Goal: Find specific page/section

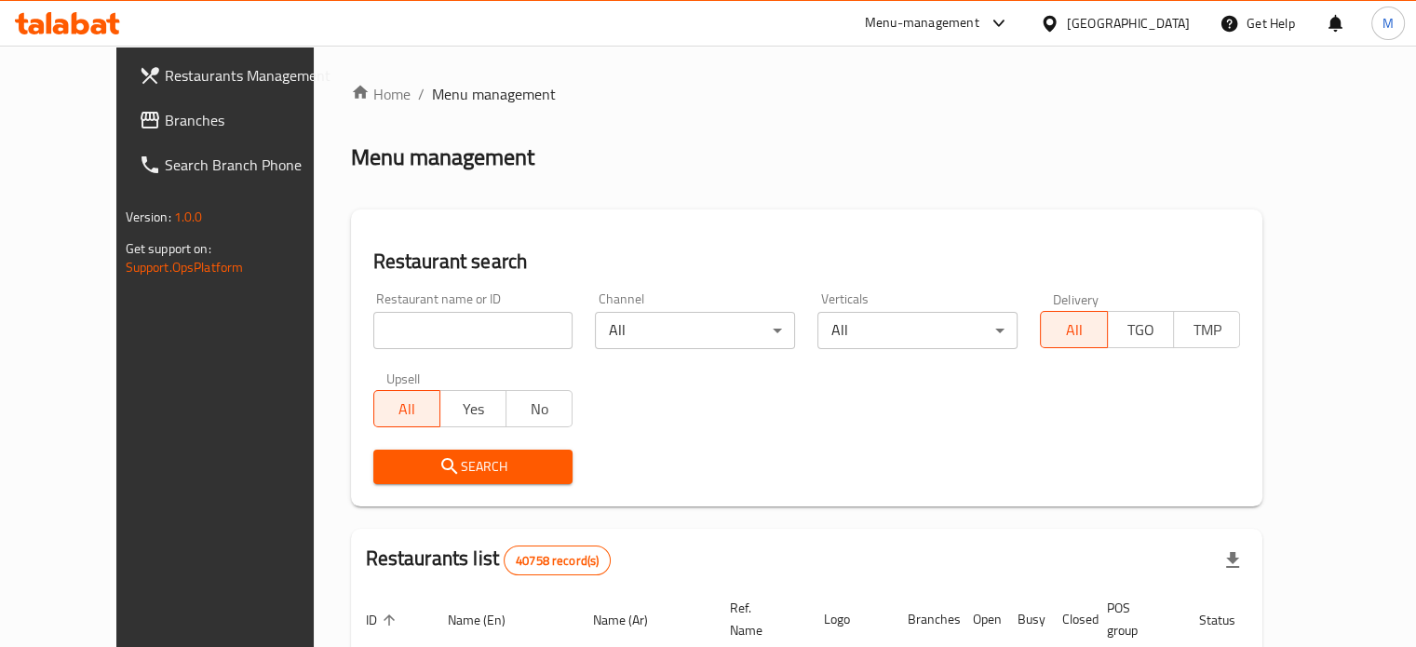
click at [941, 317] on body "​ Menu-management [GEOGRAPHIC_DATA] Get Help M Restaurants Management Branches …" at bounding box center [708, 346] width 1416 height 601
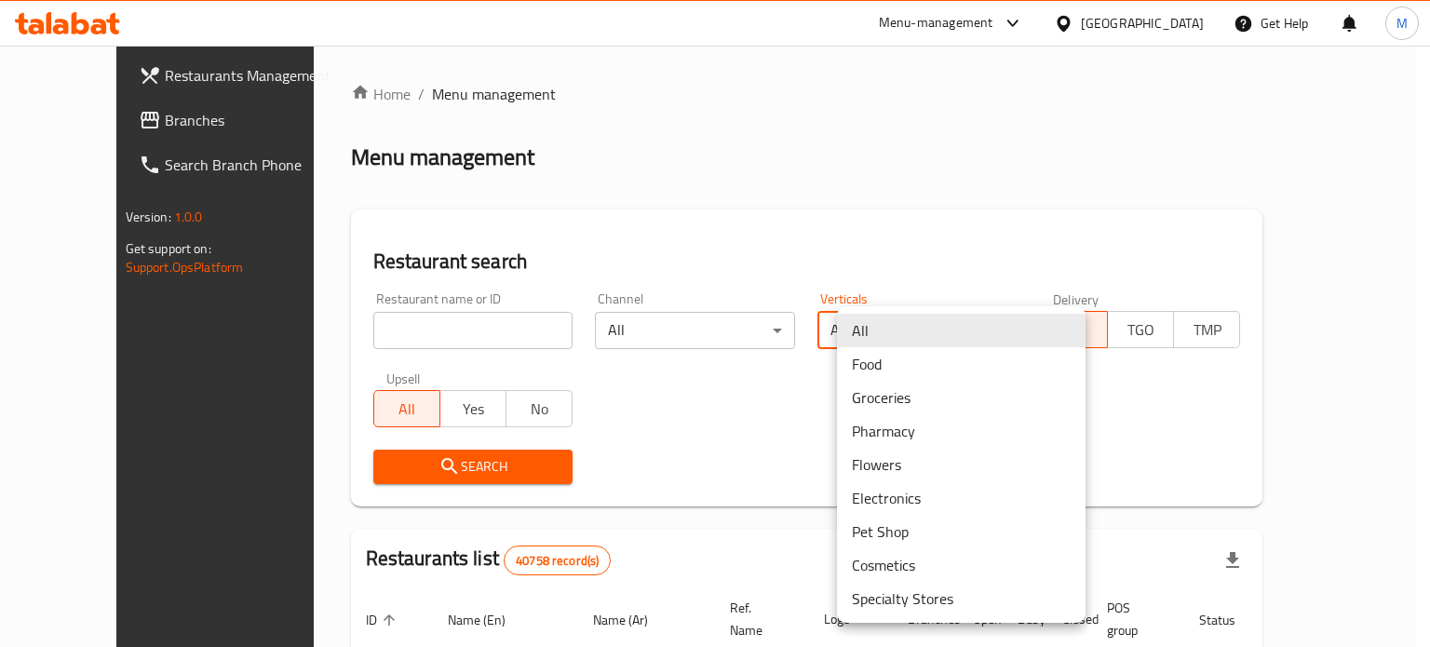
click at [402, 333] on div at bounding box center [715, 323] width 1430 height 647
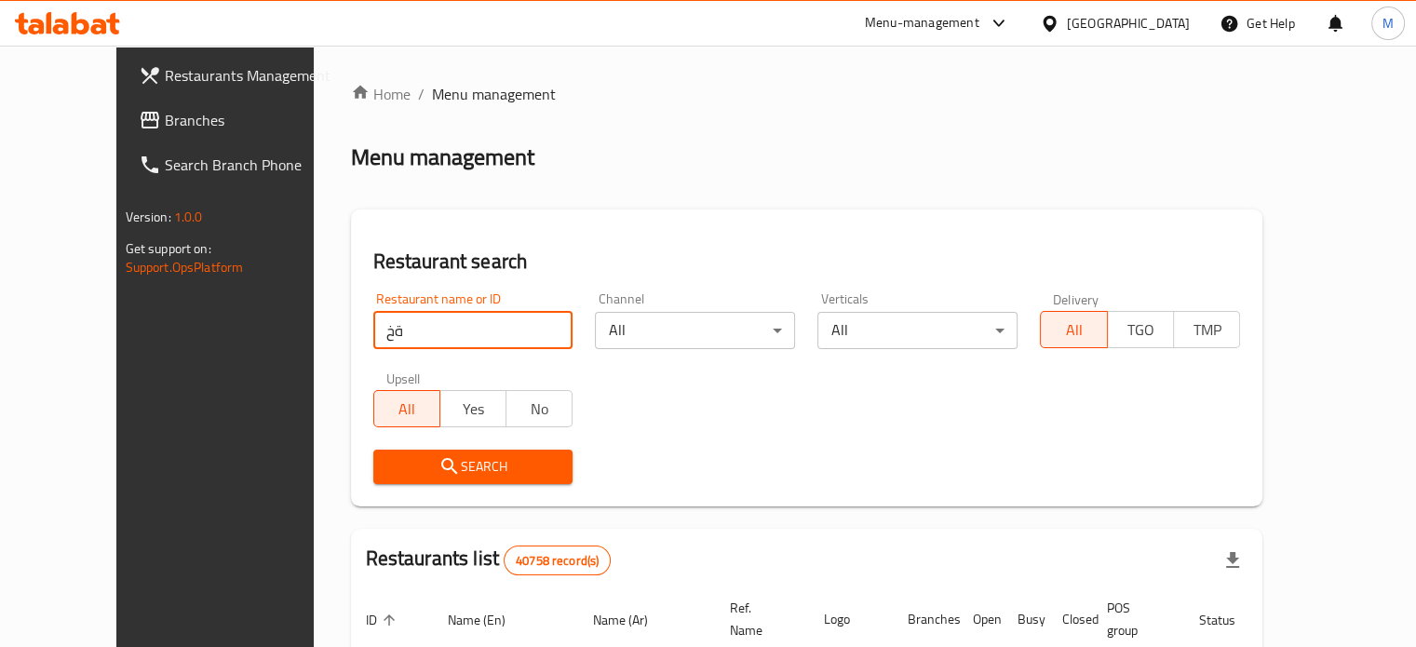
type input "ة"
type input "monginis"
click at [453, 477] on span "Search" at bounding box center [473, 466] width 170 height 23
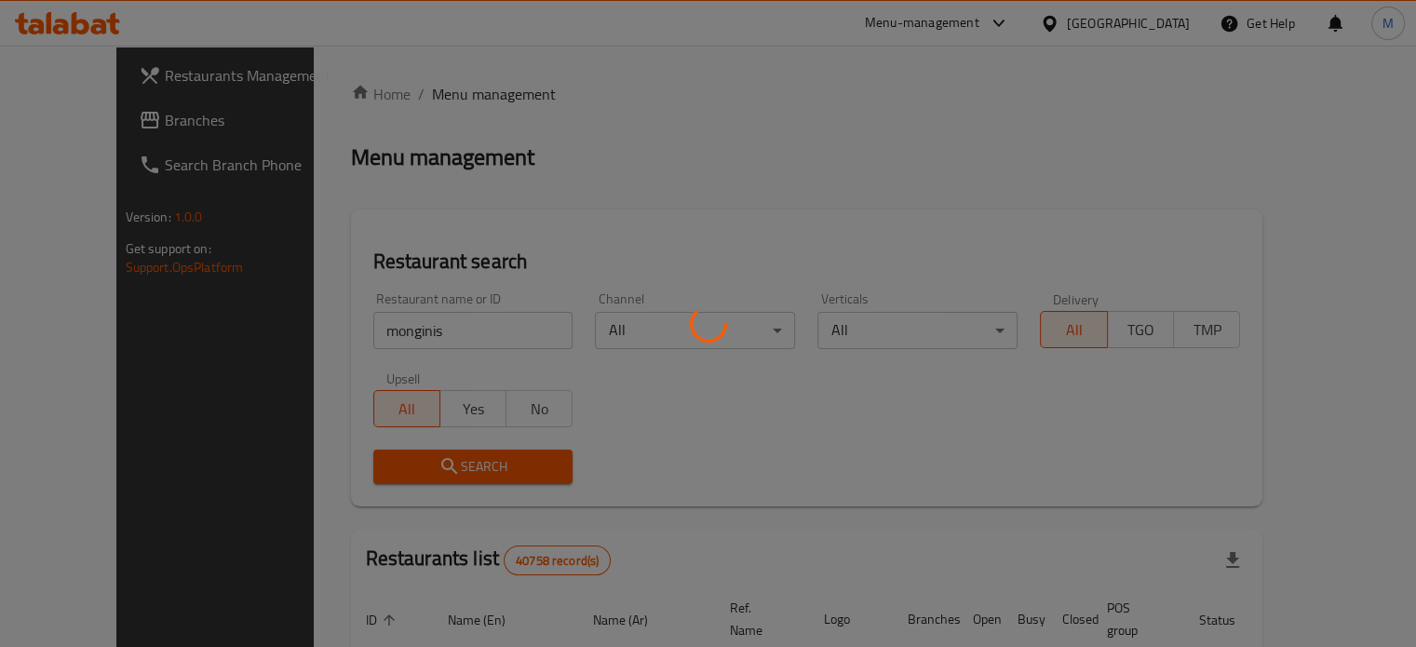
click at [396, 469] on div at bounding box center [708, 323] width 1416 height 647
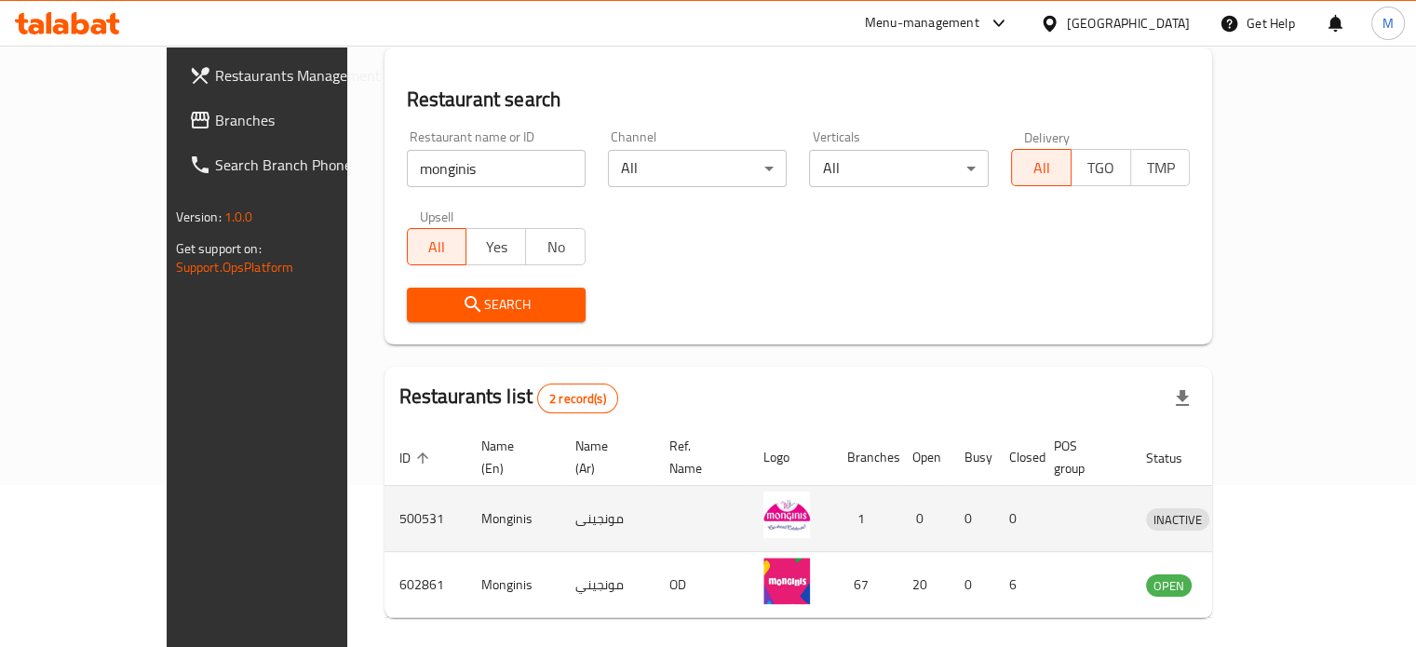
scroll to position [211, 0]
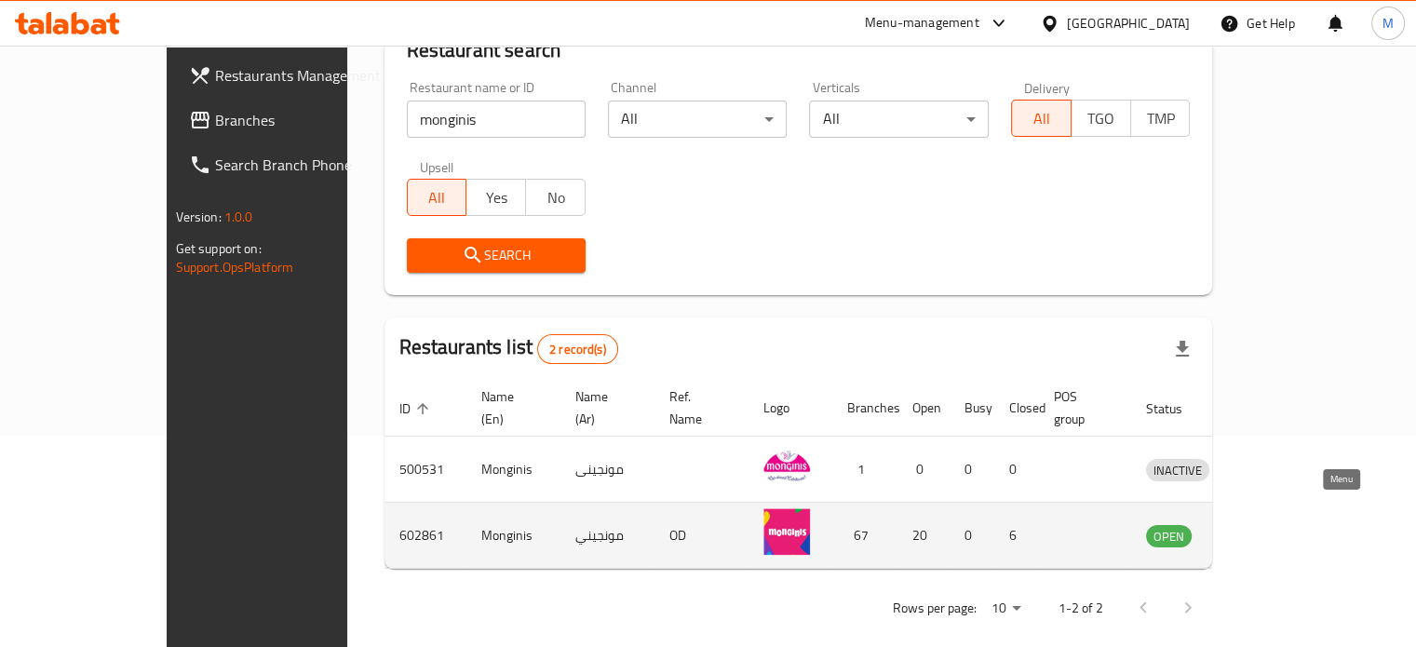
click at [1269, 524] on icon "enhanced table" at bounding box center [1257, 535] width 22 height 22
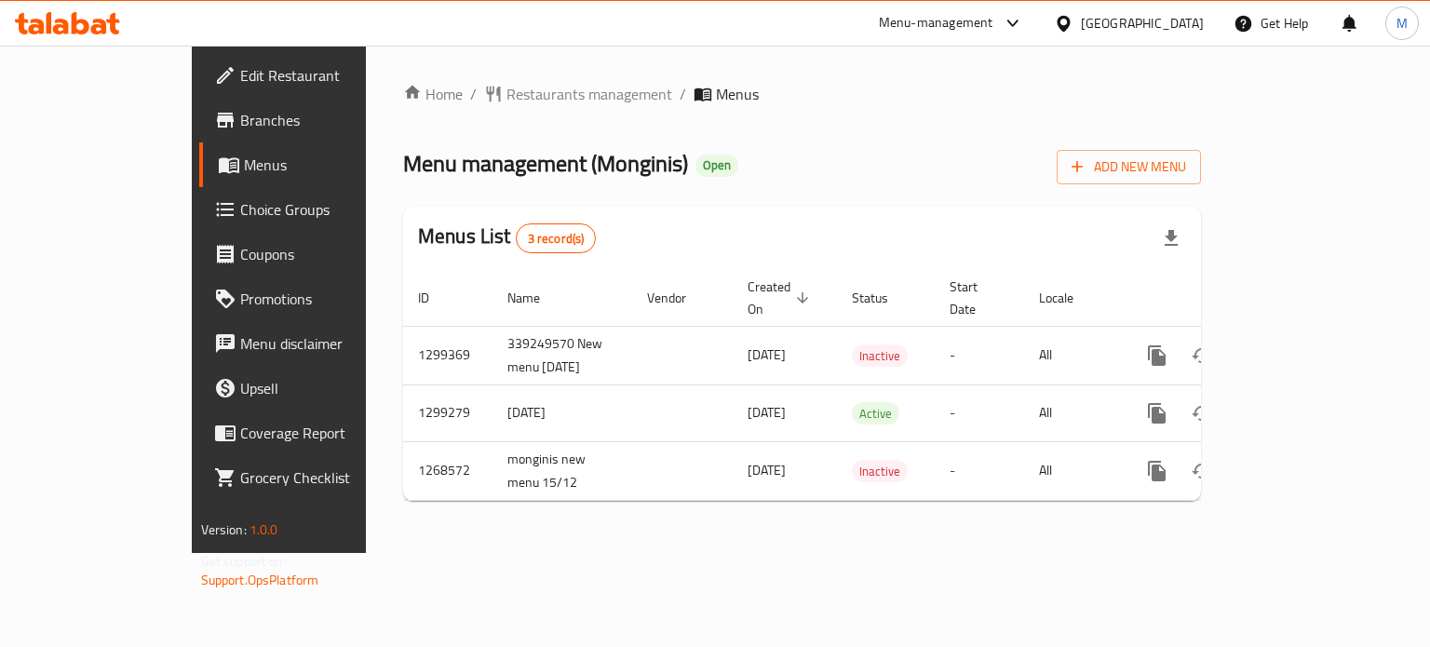
click at [240, 120] on span "Branches" at bounding box center [328, 120] width 176 height 22
